Goal: Find specific page/section: Find specific page/section

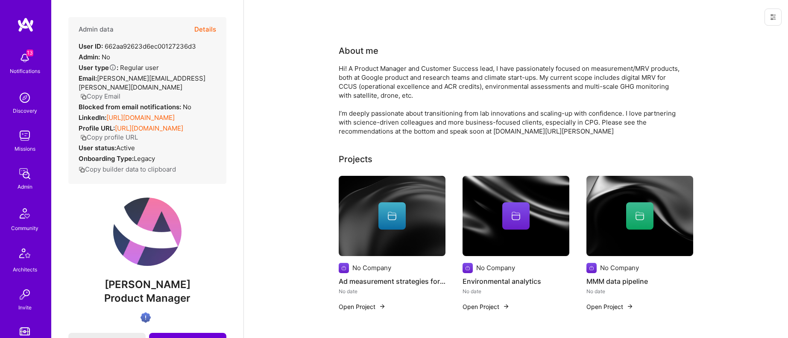
click at [155, 114] on link "https://linkedin.com/in/arthuranglade" at bounding box center [140, 118] width 68 height 8
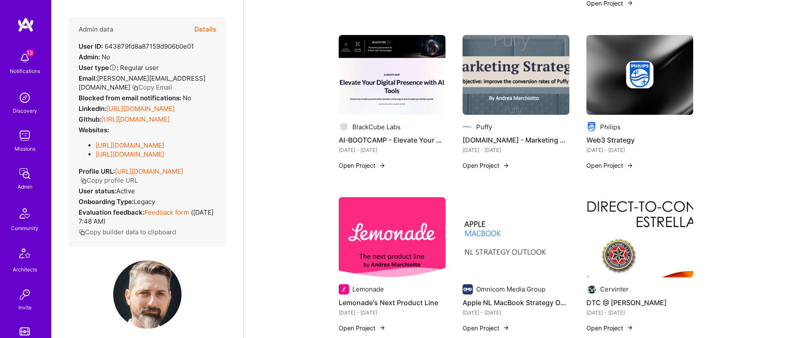
scroll to position [18, 0]
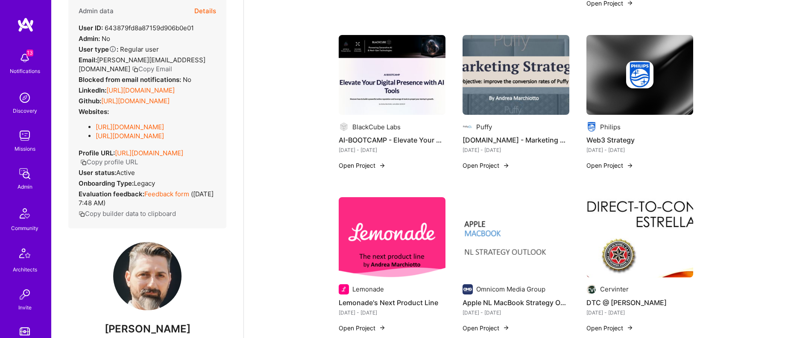
click at [138, 94] on link "https://linkedin.com/in/andreamarchiotto" at bounding box center [140, 90] width 68 height 8
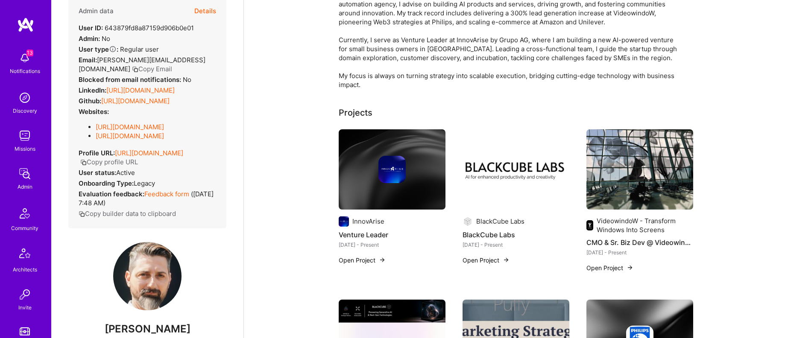
scroll to position [0, 0]
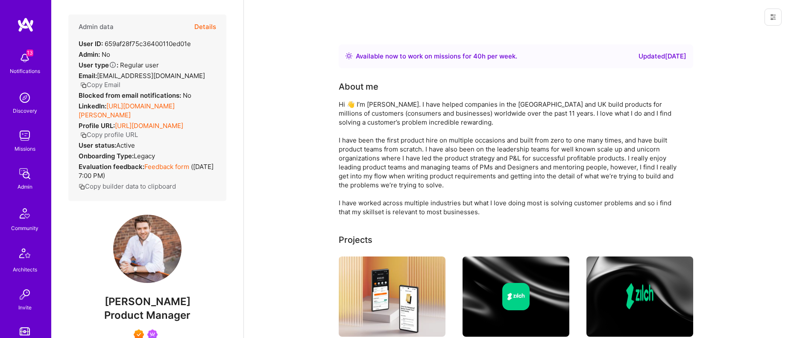
scroll to position [3, 0]
click at [161, 105] on link "https://linkedin.com/in/doug-rose" at bounding box center [127, 110] width 96 height 17
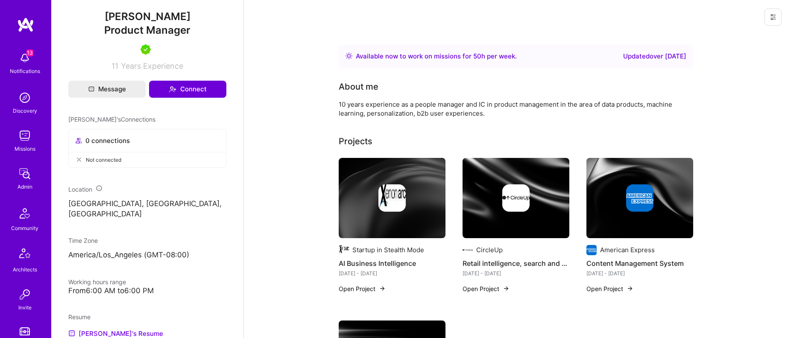
scroll to position [281, 0]
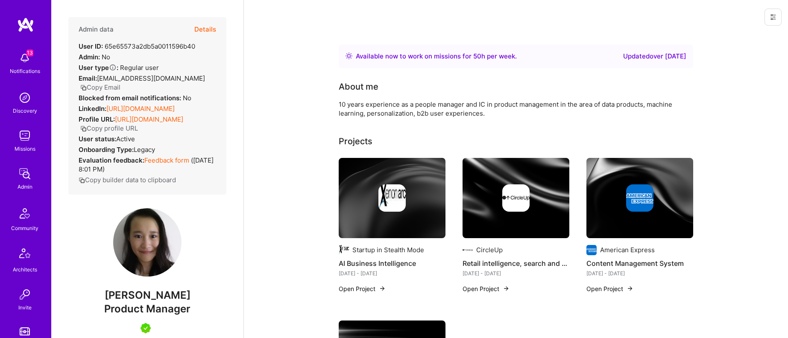
click at [142, 113] on link "[URL][DOMAIN_NAME]" at bounding box center [140, 109] width 68 height 8
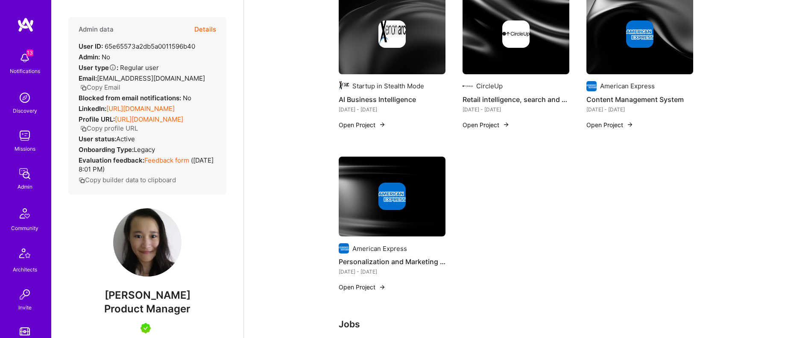
scroll to position [47, 0]
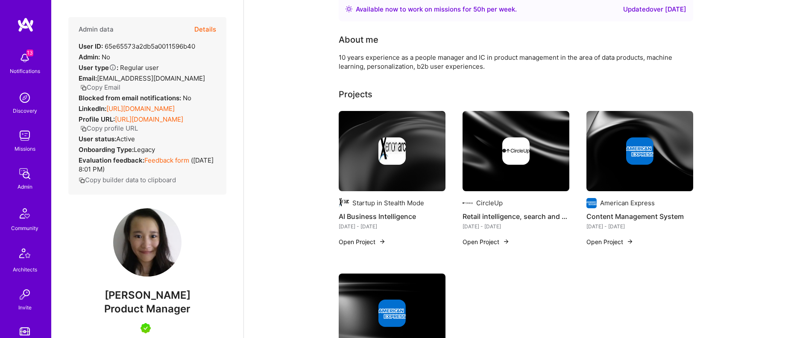
click at [116, 113] on link "[URL][DOMAIN_NAME]" at bounding box center [140, 109] width 68 height 8
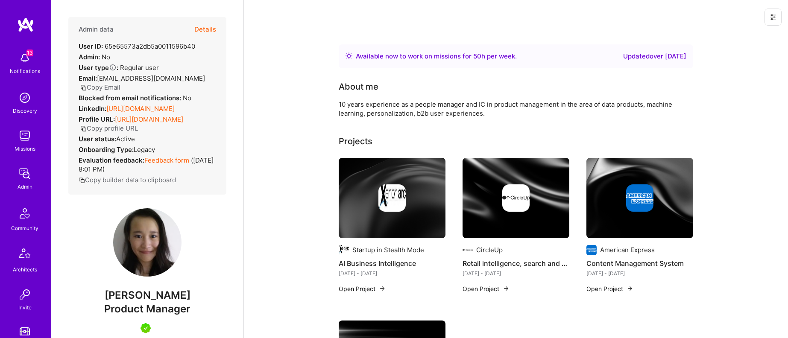
click at [145, 113] on link "[URL][DOMAIN_NAME]" at bounding box center [140, 109] width 68 height 8
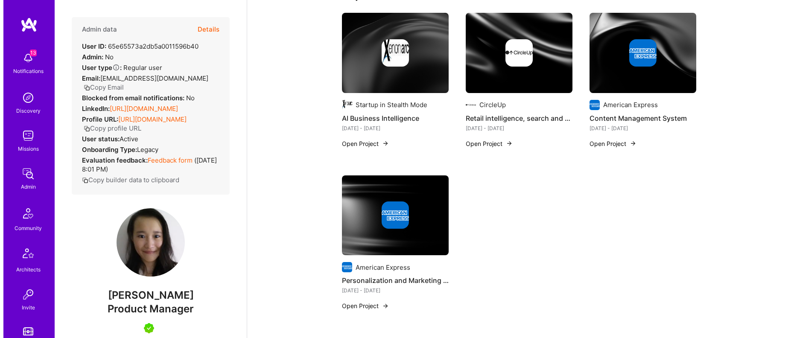
scroll to position [146, 0]
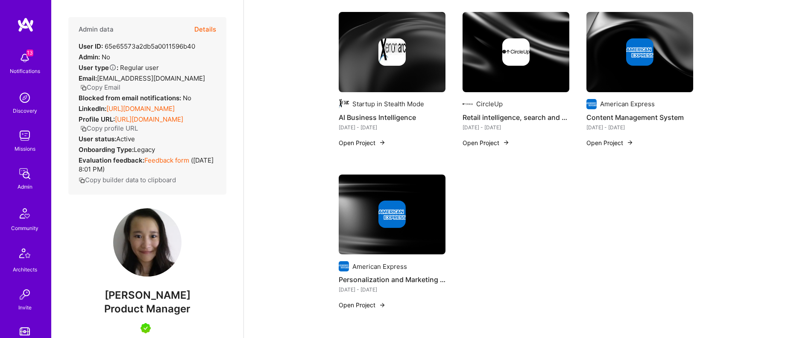
click at [490, 141] on button "Open Project" at bounding box center [485, 142] width 47 height 9
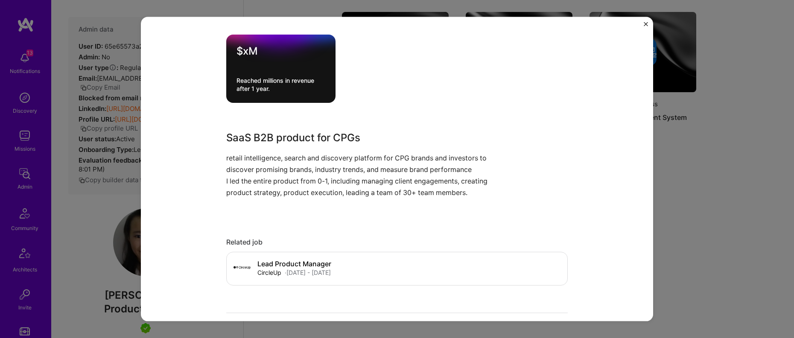
scroll to position [374, 0]
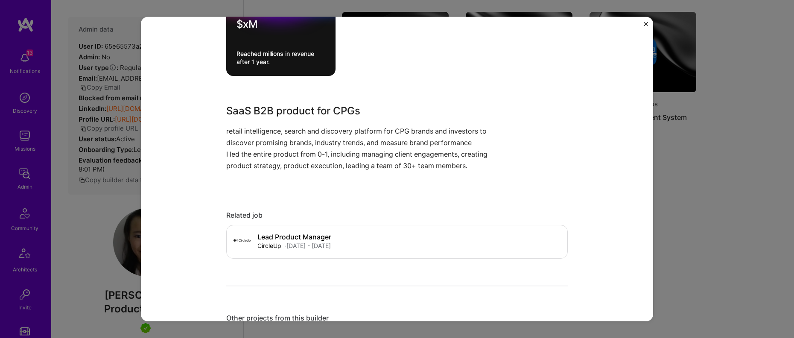
click at [406, 168] on p "I led the entire product from 0-1, including managing client engagements, creat…" at bounding box center [365, 160] width 278 height 23
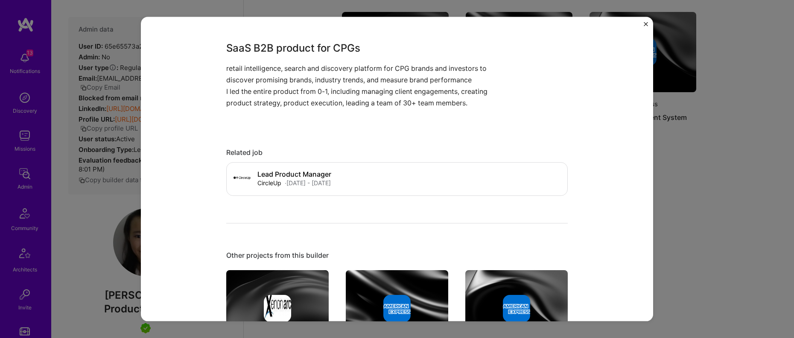
scroll to position [468, 0]
